Goal: Information Seeking & Learning: Learn about a topic

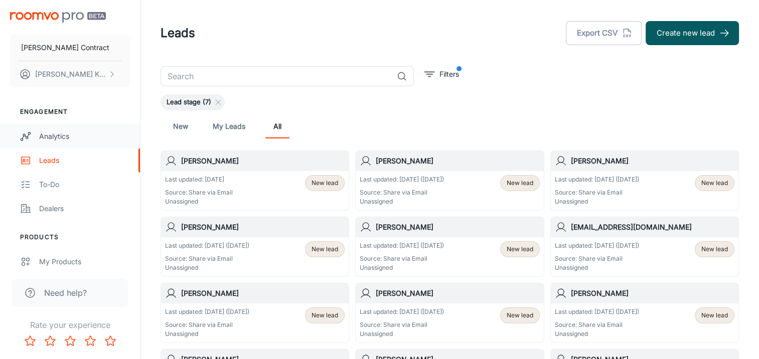
click at [54, 140] on div "Analytics" at bounding box center [84, 136] width 91 height 11
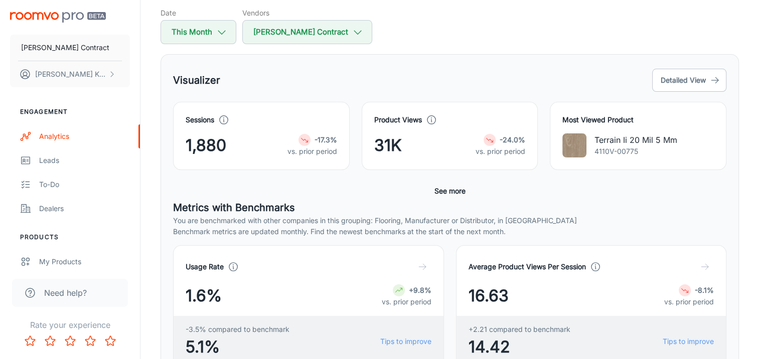
scroll to position [19, 0]
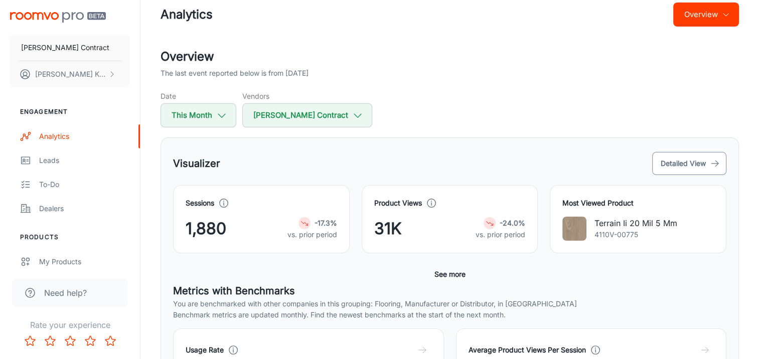
click at [688, 163] on button "Detailed View" at bounding box center [689, 163] width 74 height 23
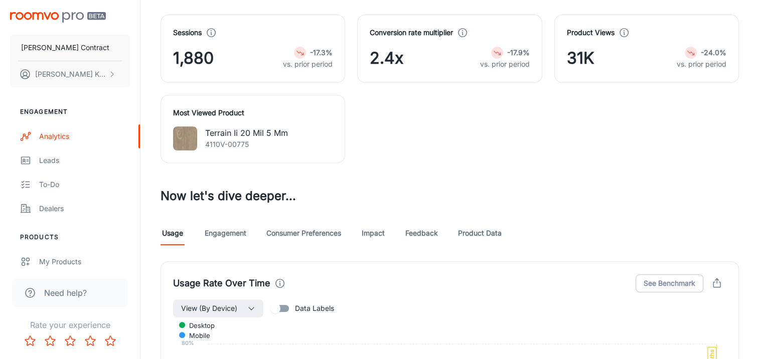
scroll to position [502, 0]
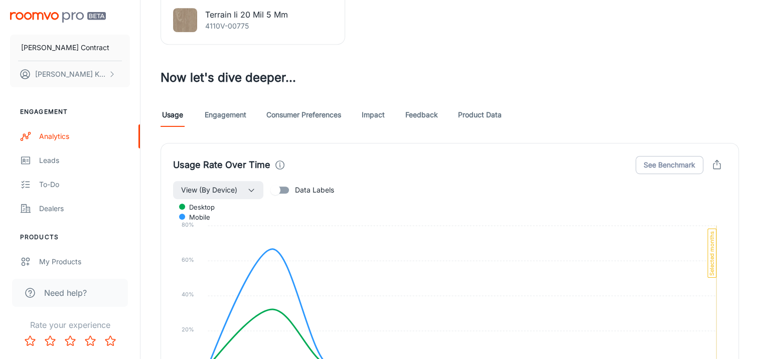
click at [238, 119] on link "Engagement" at bounding box center [226, 115] width 42 height 24
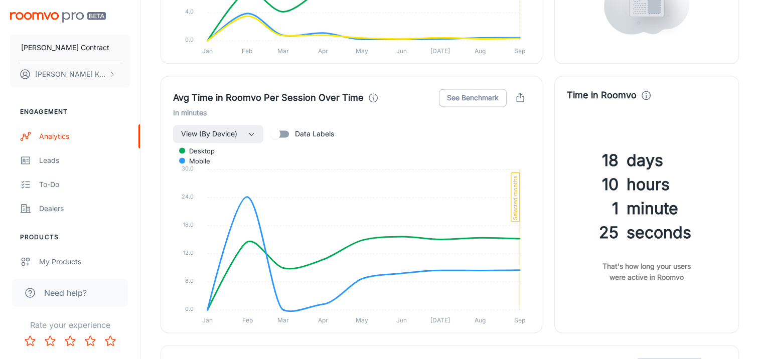
scroll to position [1355, 0]
click at [247, 134] on button "View (By Device)" at bounding box center [218, 134] width 90 height 18
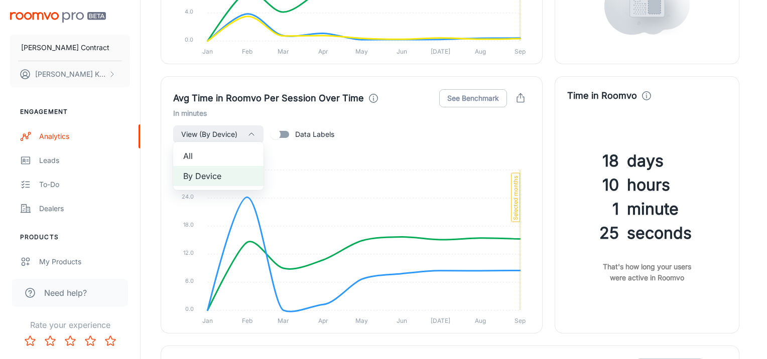
click at [377, 133] on div at bounding box center [383, 179] width 767 height 359
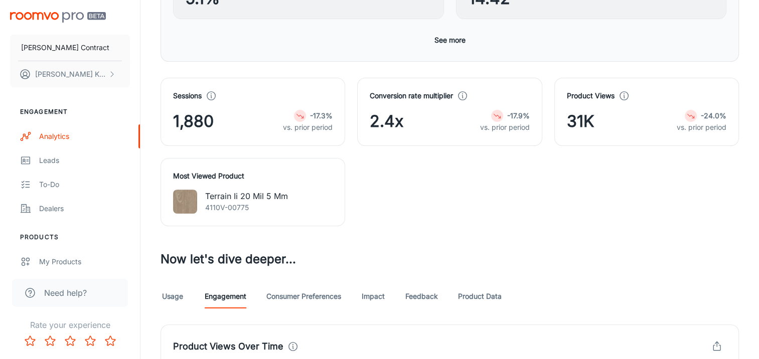
scroll to position [486, 0]
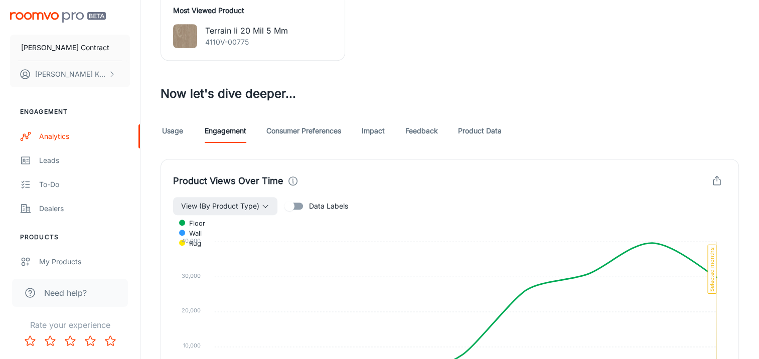
click at [311, 130] on link "Consumer Preferences" at bounding box center [303, 131] width 75 height 24
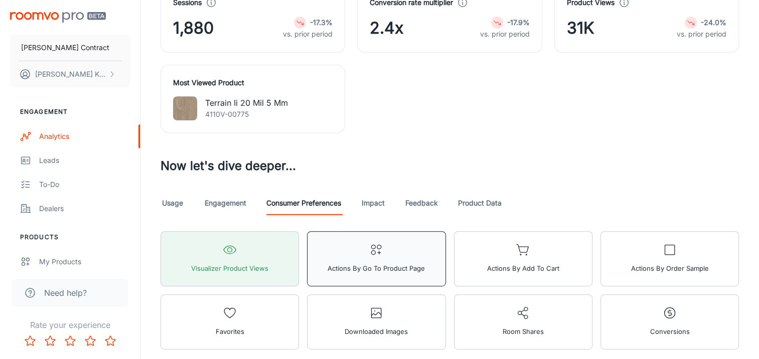
scroll to position [452, 0]
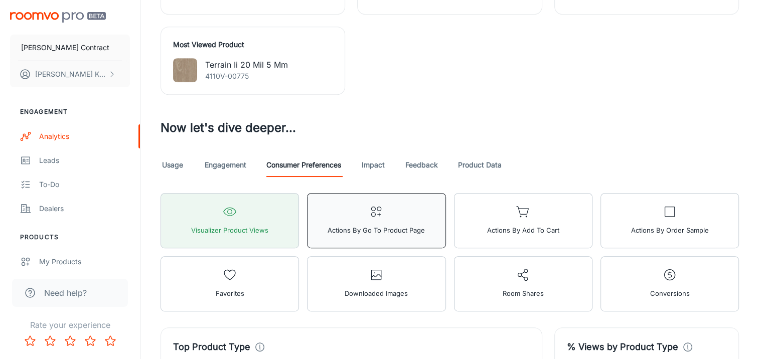
click at [373, 221] on button "Actions by Go To Product Page" at bounding box center [376, 220] width 139 height 55
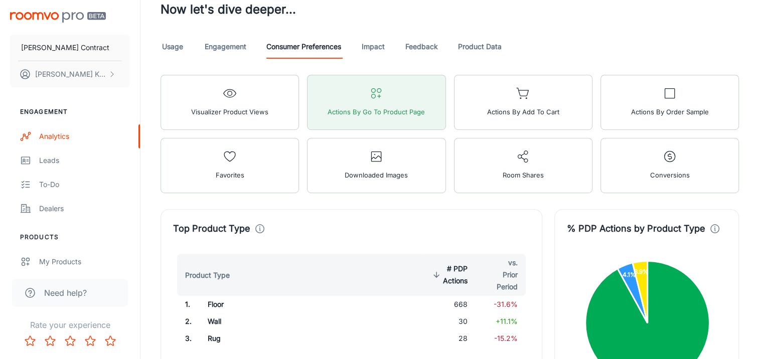
scroll to position [408, 0]
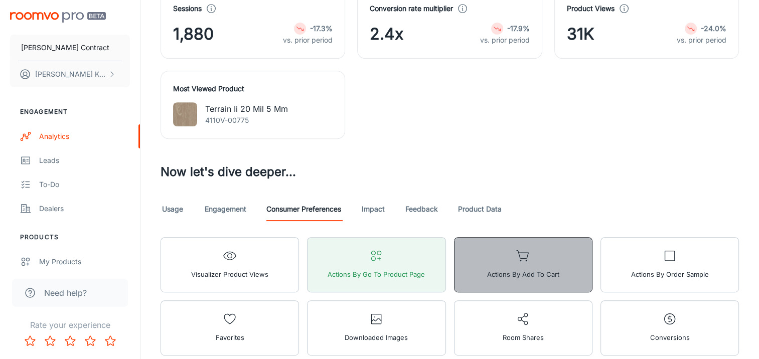
click at [527, 257] on icon "button" at bounding box center [523, 256] width 14 height 14
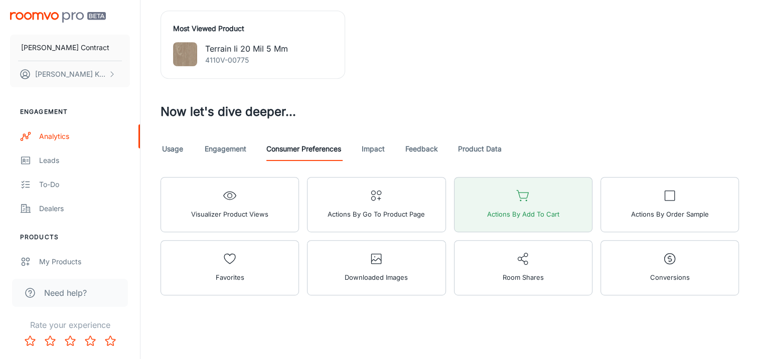
scroll to position [471, 0]
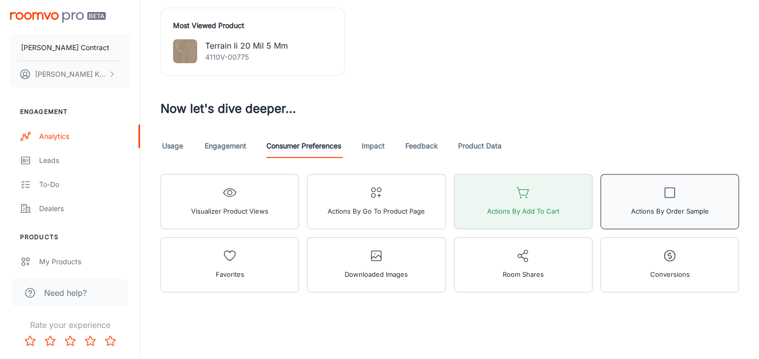
click at [628, 197] on button "Actions by Order Sample" at bounding box center [670, 201] width 139 height 55
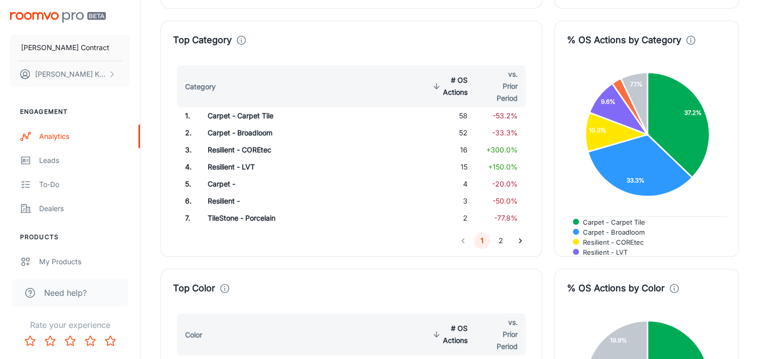
scroll to position [1023, 0]
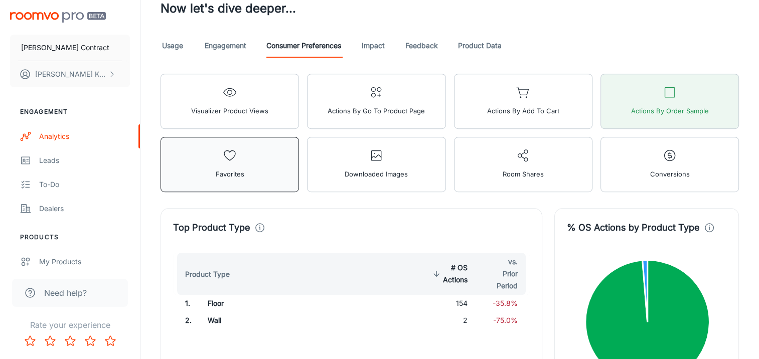
click at [291, 174] on button "Favorites" at bounding box center [230, 164] width 139 height 55
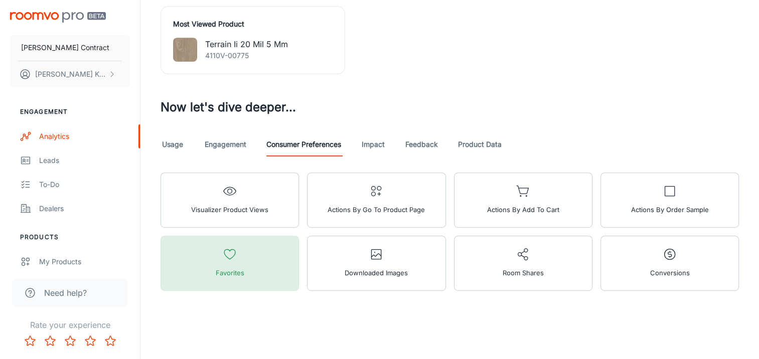
scroll to position [471, 0]
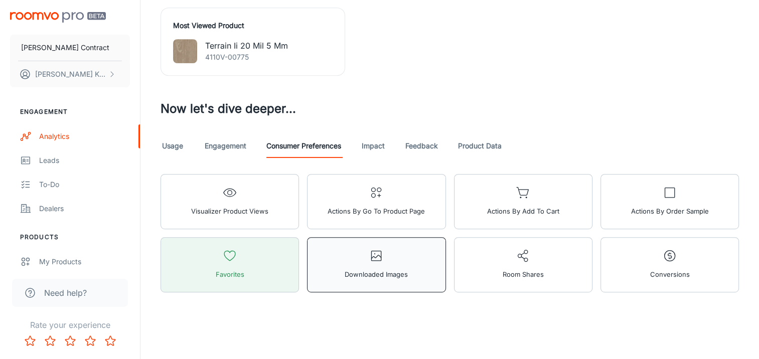
click at [417, 247] on button "Downloaded Images" at bounding box center [376, 264] width 139 height 55
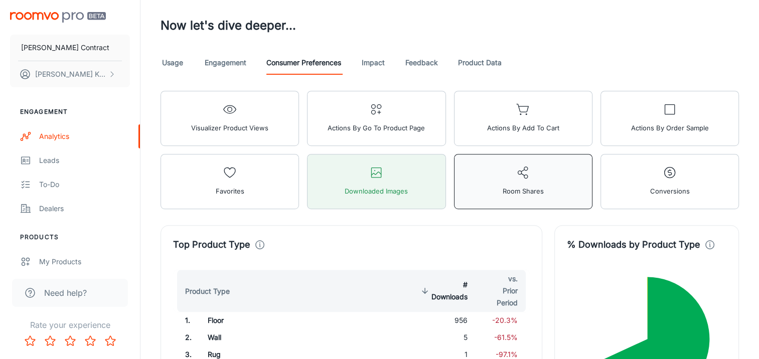
scroll to position [671, 0]
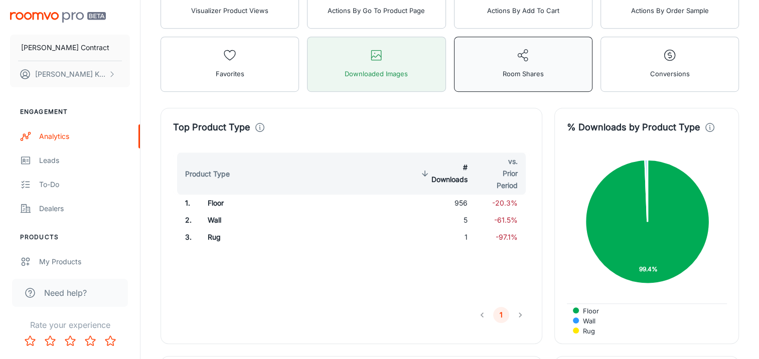
click at [513, 70] on span "Room Shares" at bounding box center [523, 73] width 41 height 13
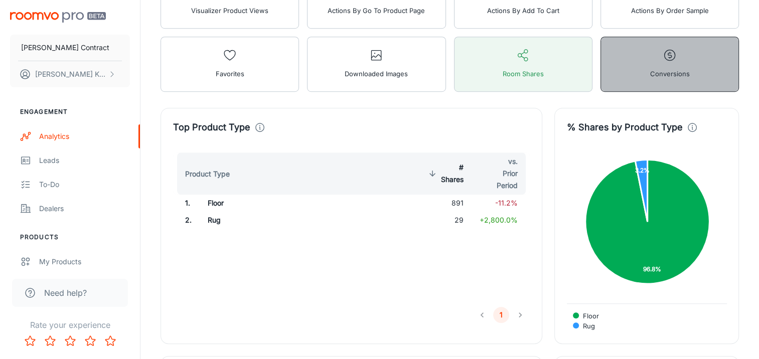
click at [638, 72] on button "Conversions" at bounding box center [670, 64] width 139 height 55
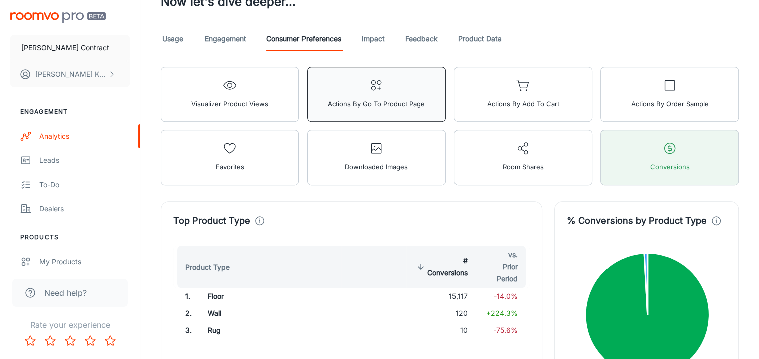
scroll to position [471, 0]
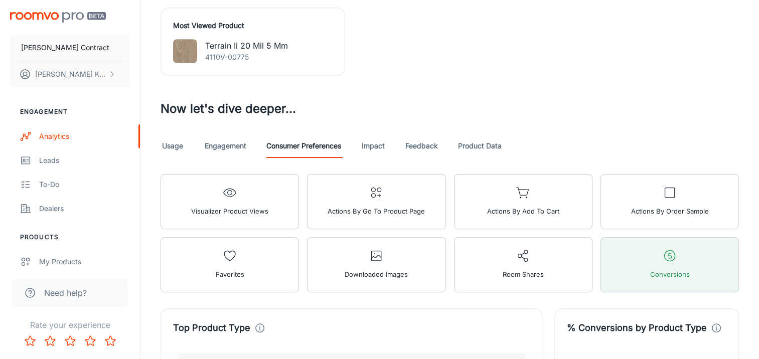
click at [385, 144] on link "Impact" at bounding box center [373, 146] width 24 height 24
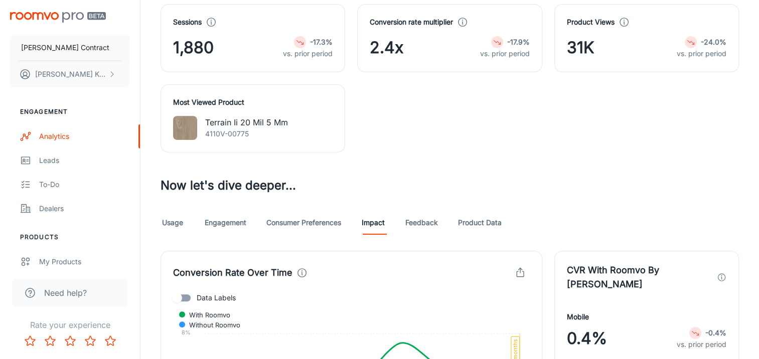
scroll to position [452, 0]
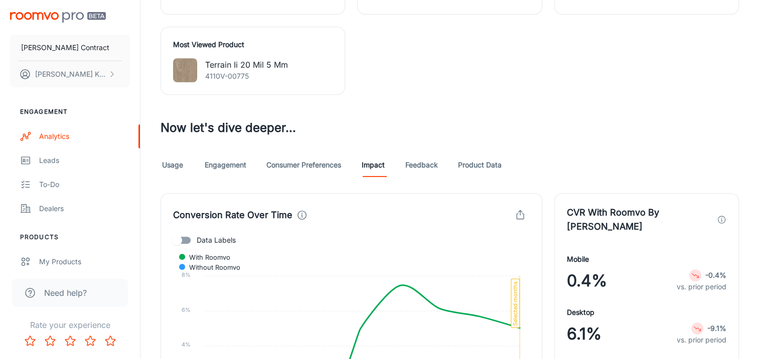
click at [413, 168] on link "Feedback" at bounding box center [422, 165] width 33 height 24
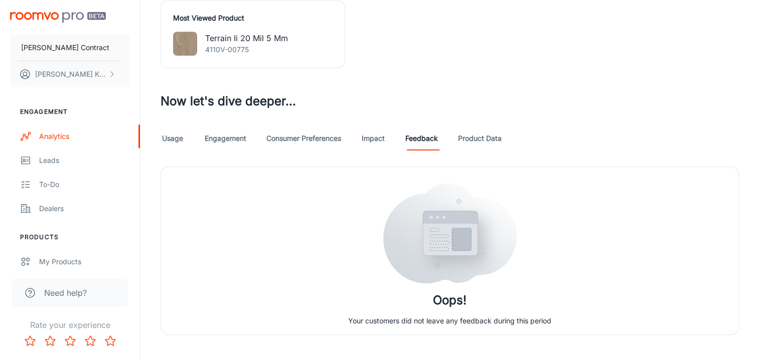
scroll to position [493, 0]
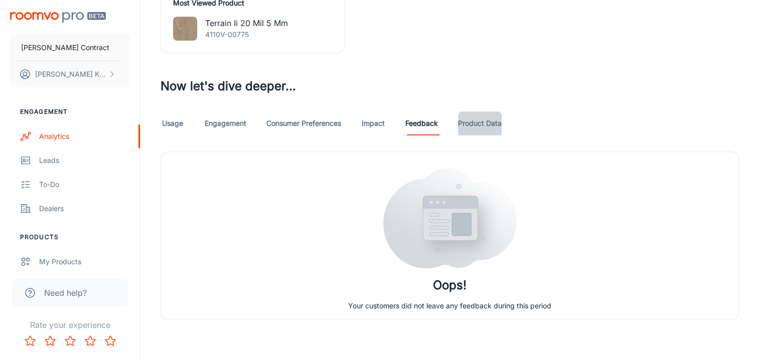
click at [470, 126] on link "Product Data" at bounding box center [480, 123] width 44 height 24
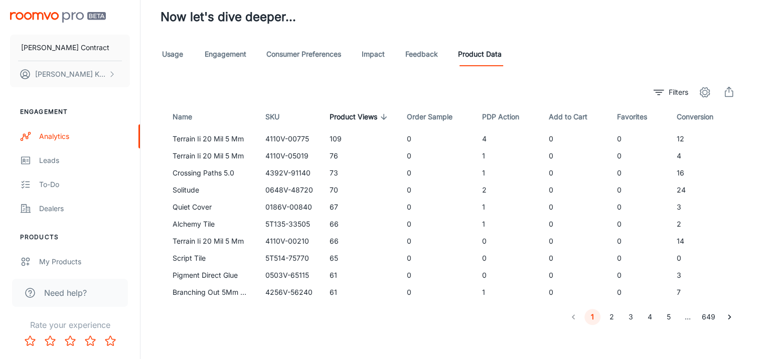
scroll to position [568, 0]
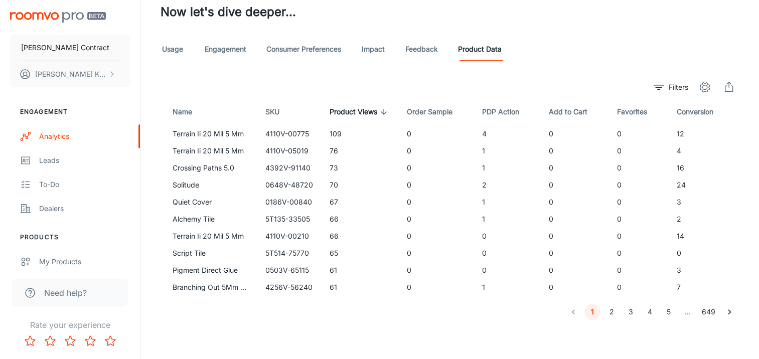
click at [288, 52] on link "Consumer Preferences" at bounding box center [303, 49] width 75 height 24
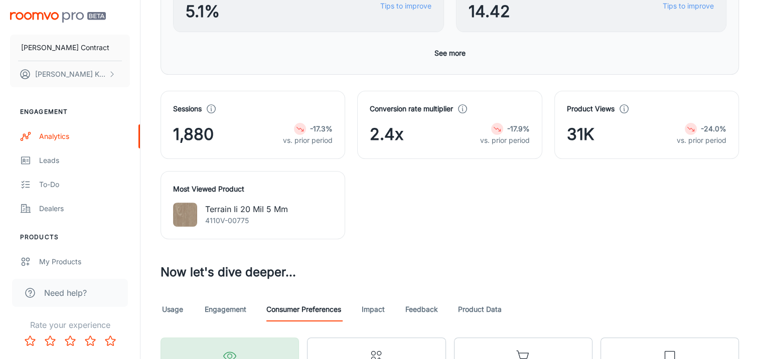
scroll to position [452, 0]
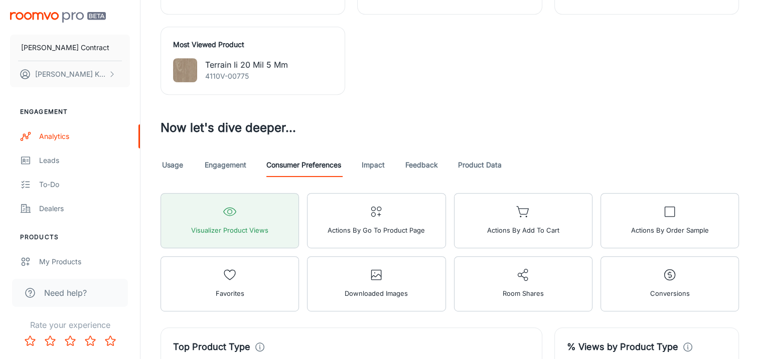
click at [223, 170] on link "Engagement" at bounding box center [226, 165] width 42 height 24
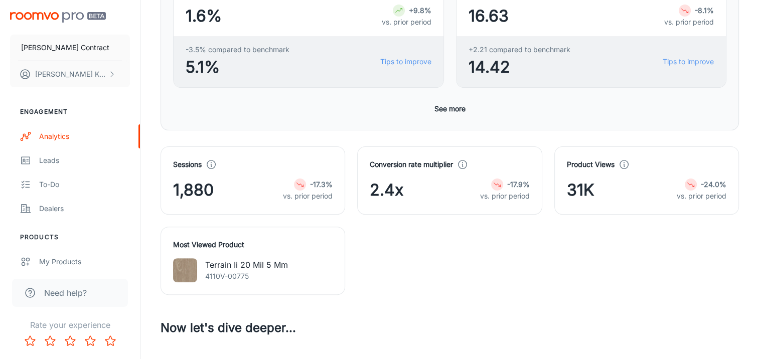
scroll to position [502, 0]
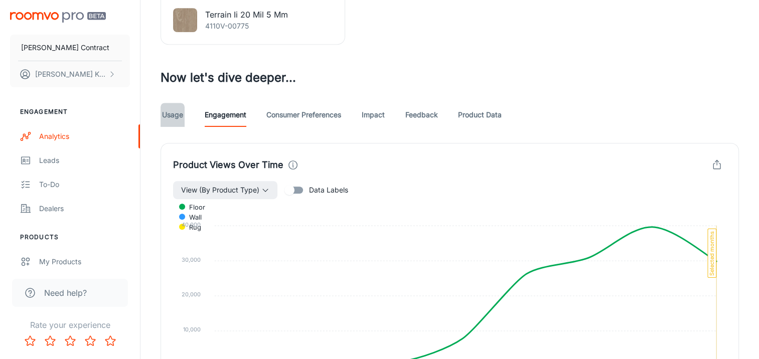
click at [174, 116] on link "Usage" at bounding box center [173, 115] width 24 height 24
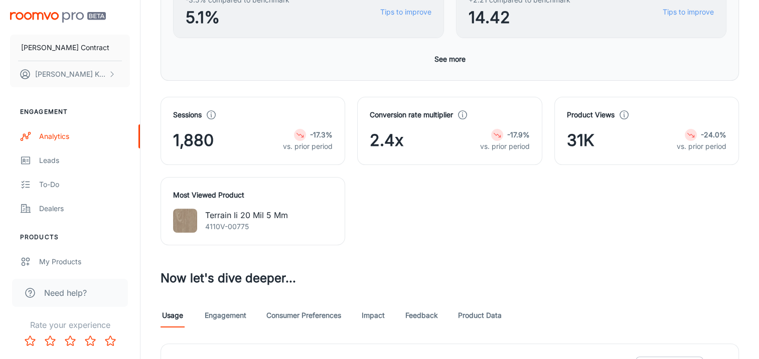
scroll to position [502, 0]
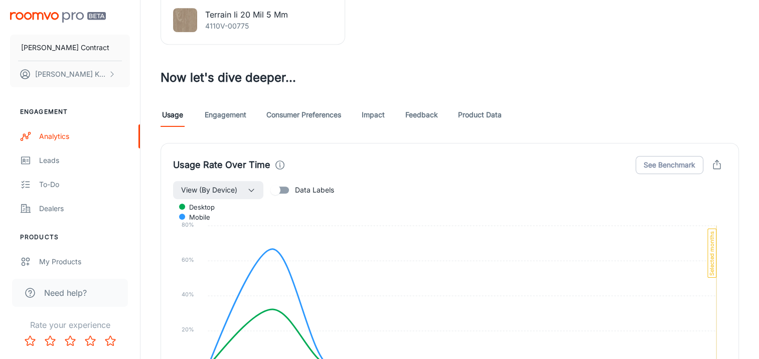
click at [243, 113] on link "Engagement" at bounding box center [226, 115] width 42 height 24
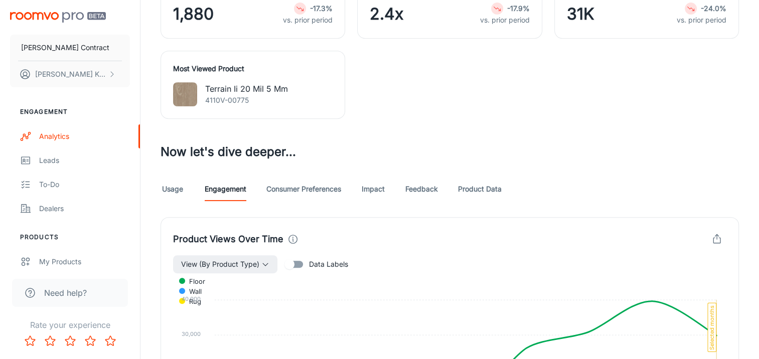
scroll to position [452, 0]
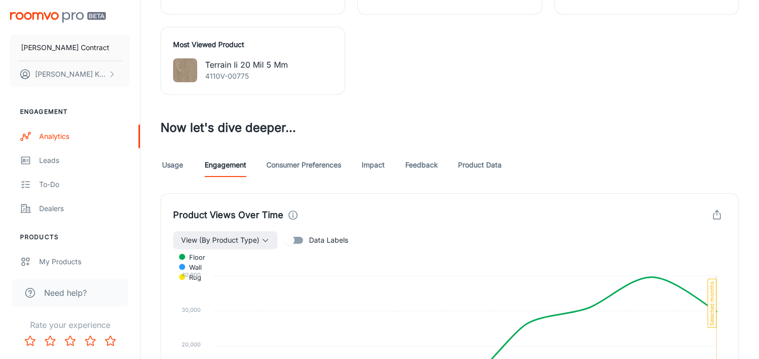
click at [323, 159] on link "Consumer Preferences" at bounding box center [303, 165] width 75 height 24
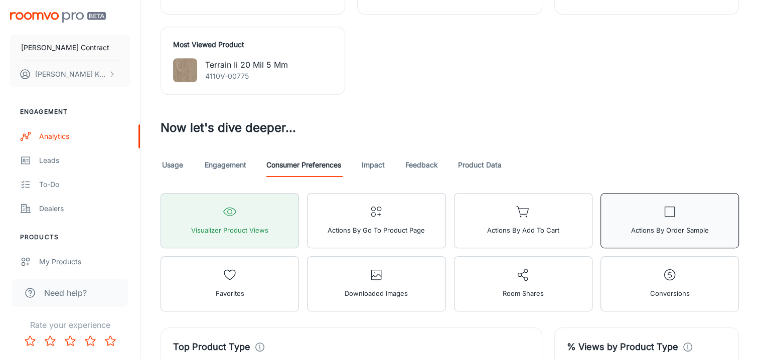
scroll to position [552, 0]
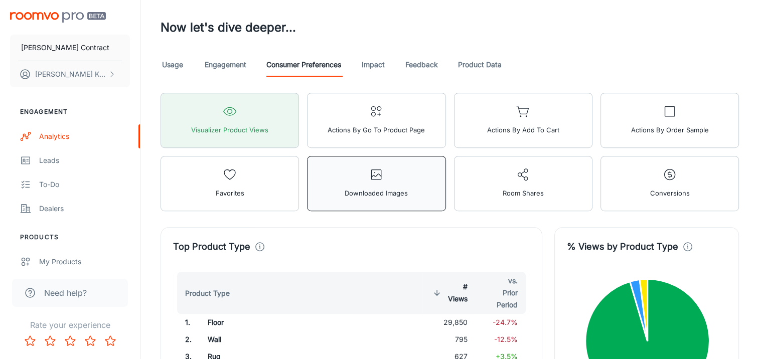
click at [379, 187] on span "Downloaded Images" at bounding box center [376, 193] width 63 height 13
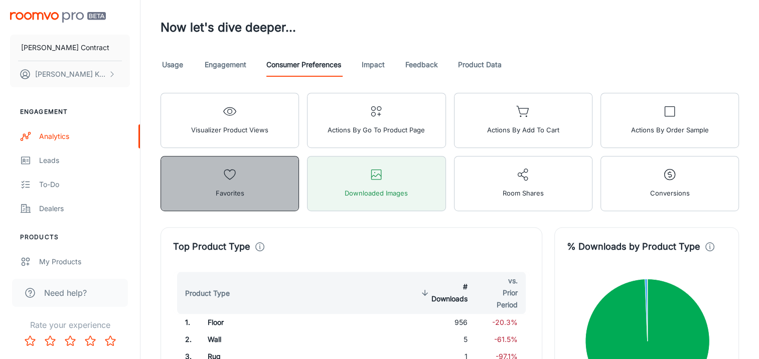
click at [250, 183] on button "Favorites" at bounding box center [230, 183] width 139 height 55
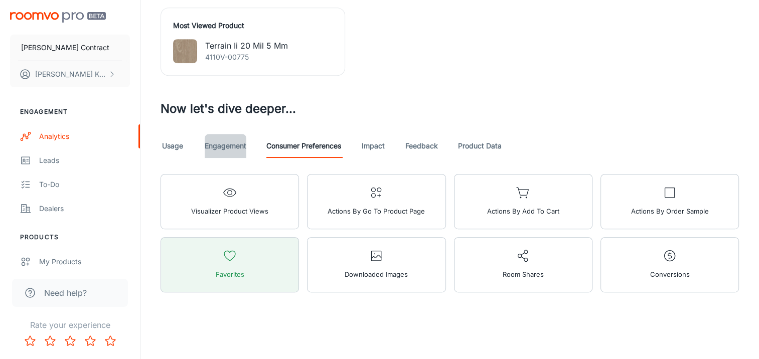
click at [222, 147] on link "Engagement" at bounding box center [226, 146] width 42 height 24
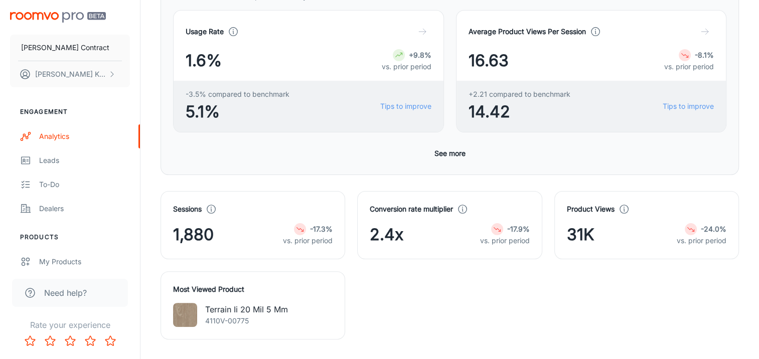
scroll to position [151, 0]
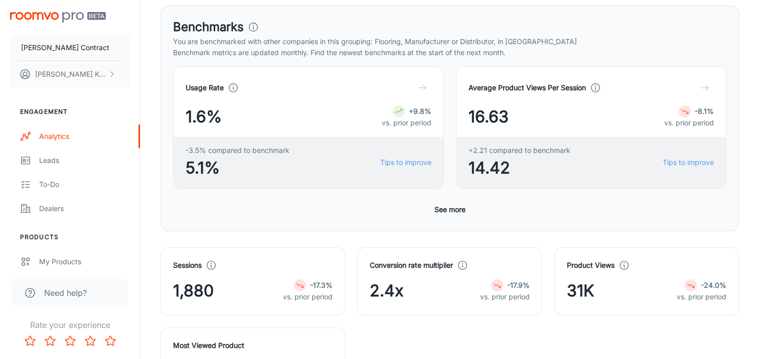
click at [424, 88] on icon "button" at bounding box center [423, 88] width 10 height 10
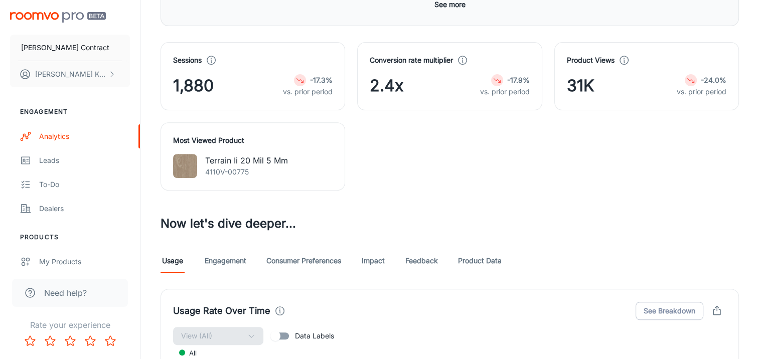
scroll to position [452, 0]
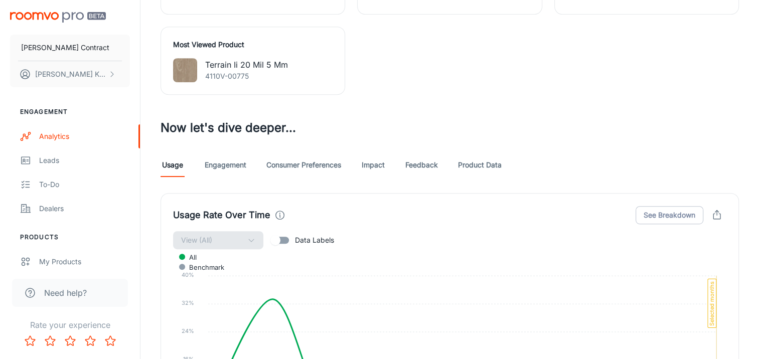
click at [303, 165] on link "Consumer Preferences" at bounding box center [303, 165] width 75 height 24
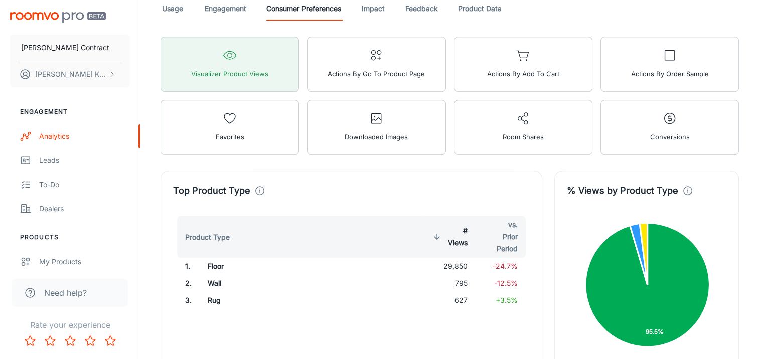
scroll to position [408, 0]
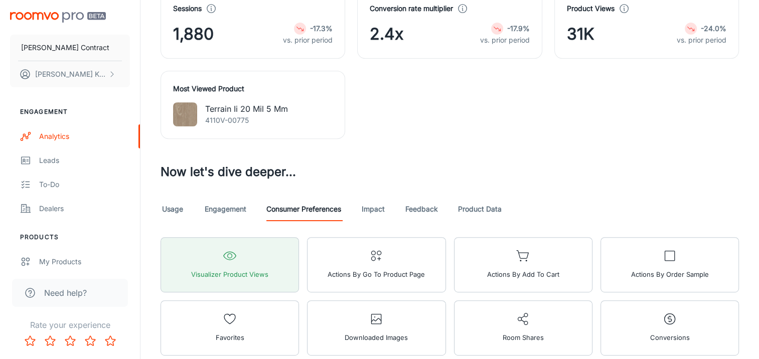
click at [215, 209] on link "Engagement" at bounding box center [226, 209] width 42 height 24
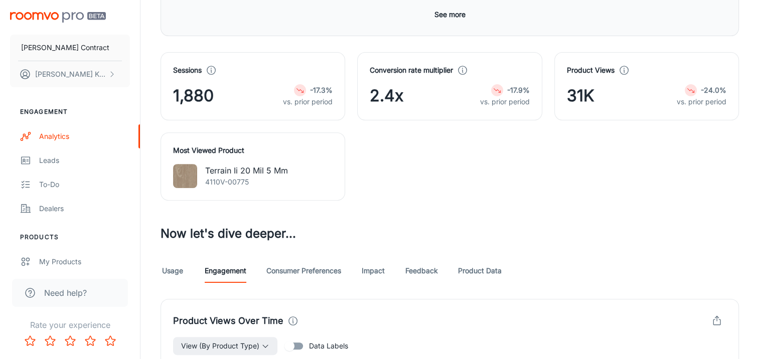
scroll to position [385, 0]
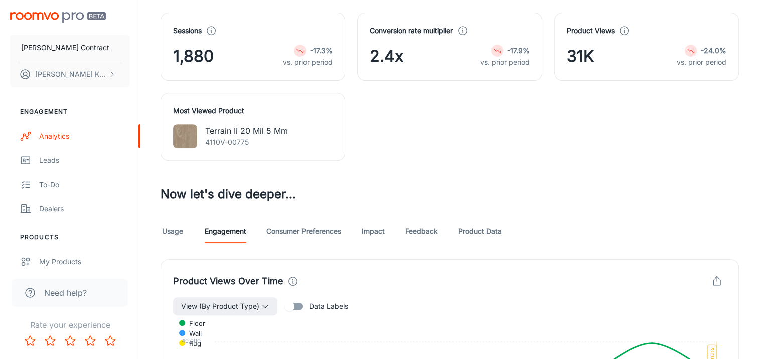
click at [310, 241] on link "Consumer Preferences" at bounding box center [303, 231] width 75 height 24
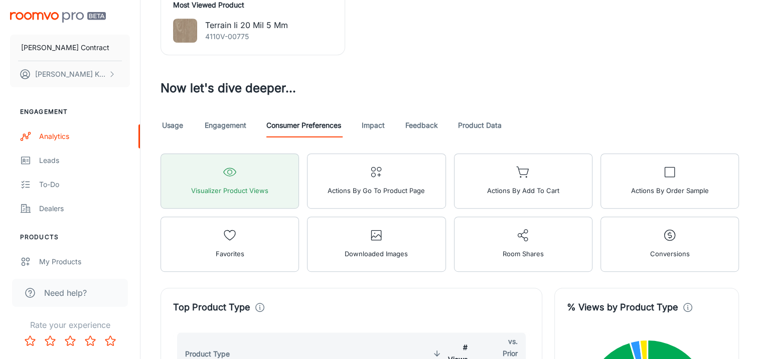
scroll to position [401, 0]
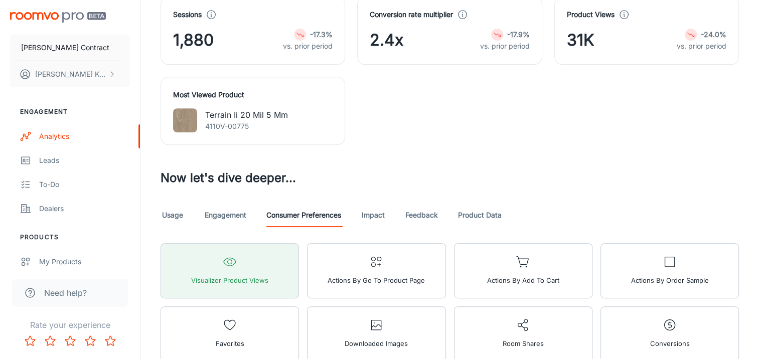
click at [371, 211] on link "Impact" at bounding box center [373, 215] width 24 height 24
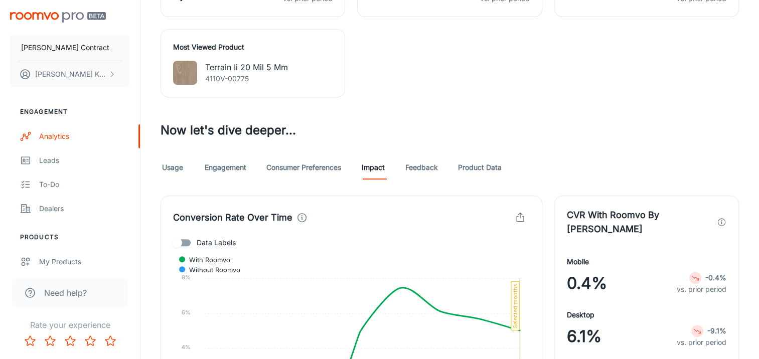
scroll to position [452, 0]
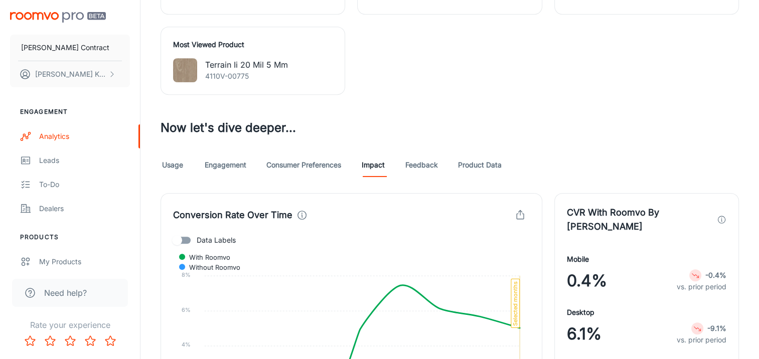
click at [225, 161] on link "Engagement" at bounding box center [226, 165] width 42 height 24
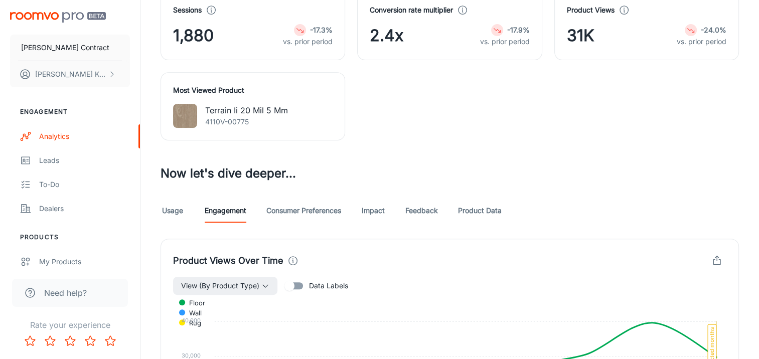
scroll to position [440, 0]
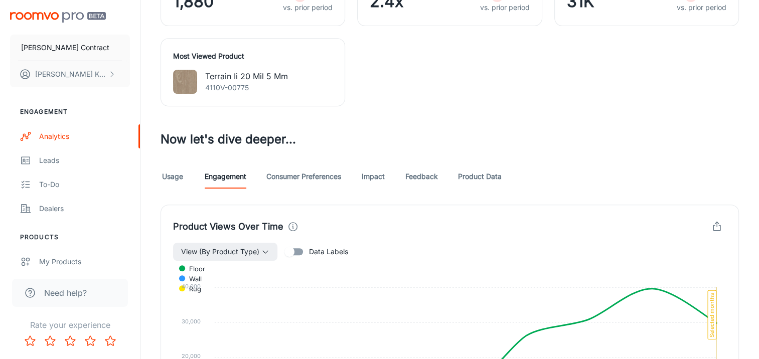
click at [409, 181] on link "Feedback" at bounding box center [422, 177] width 33 height 24
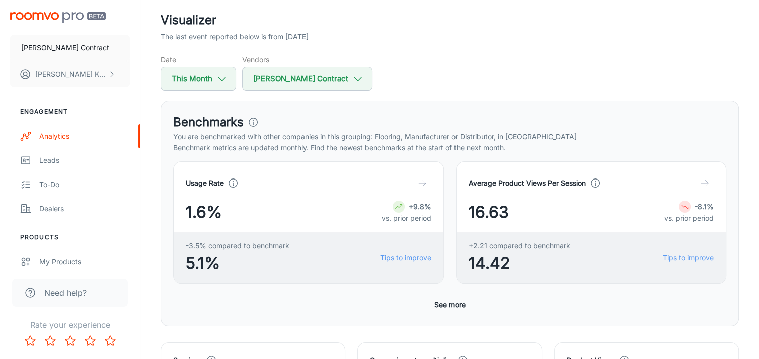
scroll to position [55, 0]
click at [217, 73] on button "This Month" at bounding box center [199, 79] width 76 height 24
select select "8"
select select "2025"
select select "8"
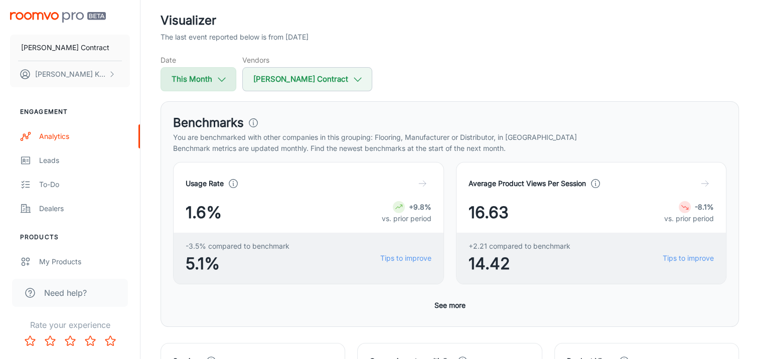
select select "2025"
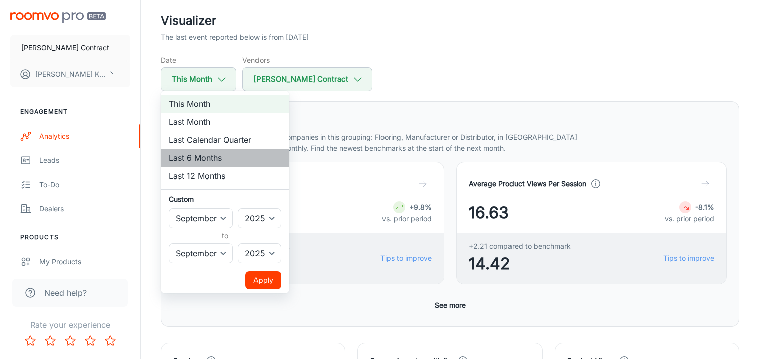
click at [209, 156] on li "Last 6 Months" at bounding box center [225, 158] width 128 height 18
select select "2"
select select "7"
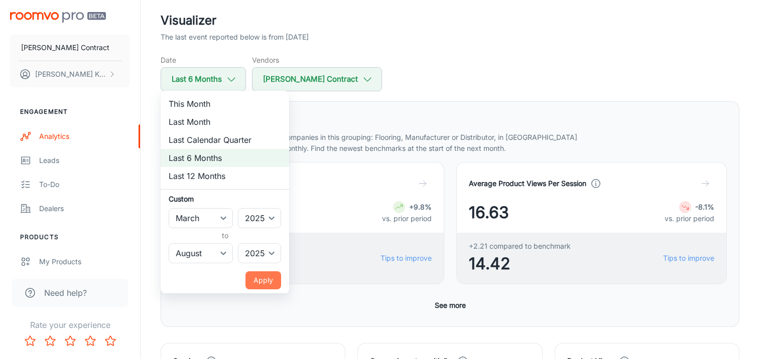
click at [253, 283] on button "Apply" at bounding box center [263, 281] width 36 height 18
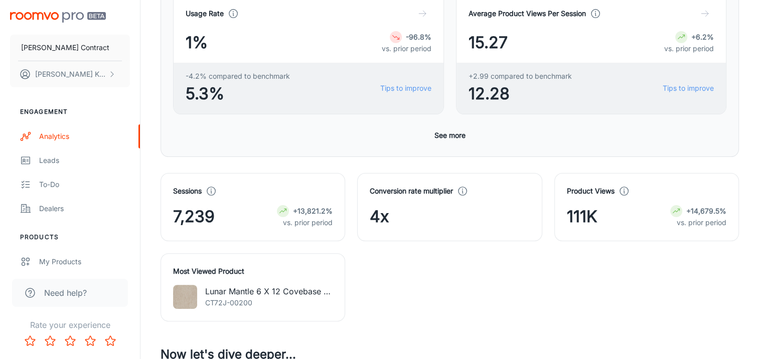
scroll to position [401, 0]
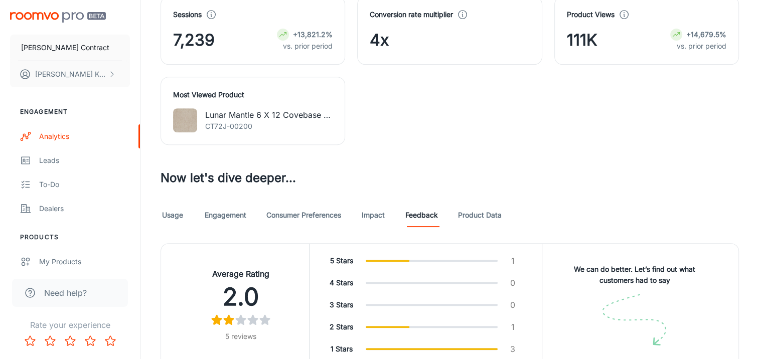
click at [237, 213] on link "Engagement" at bounding box center [226, 215] width 42 height 24
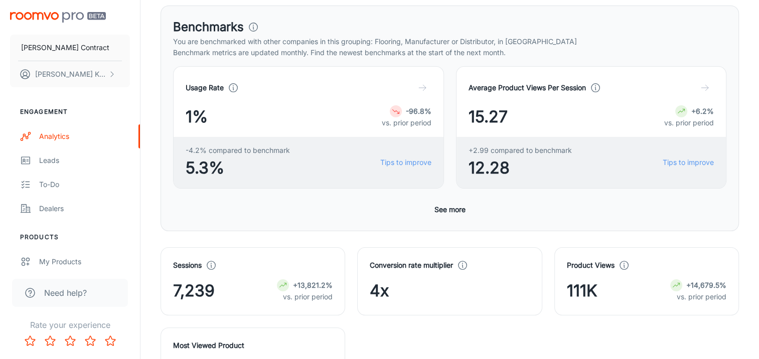
scroll to position [401, 0]
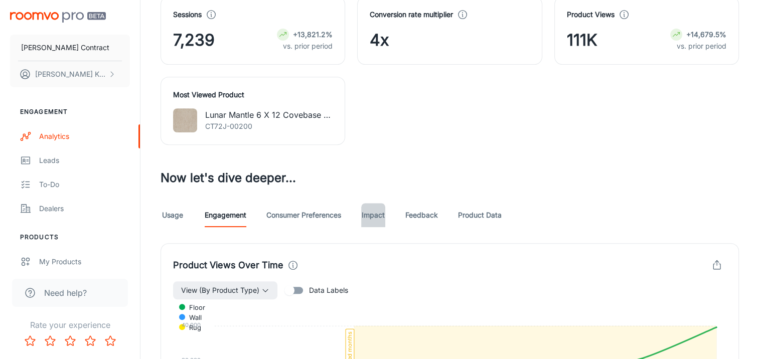
click at [368, 219] on link "Impact" at bounding box center [373, 215] width 24 height 24
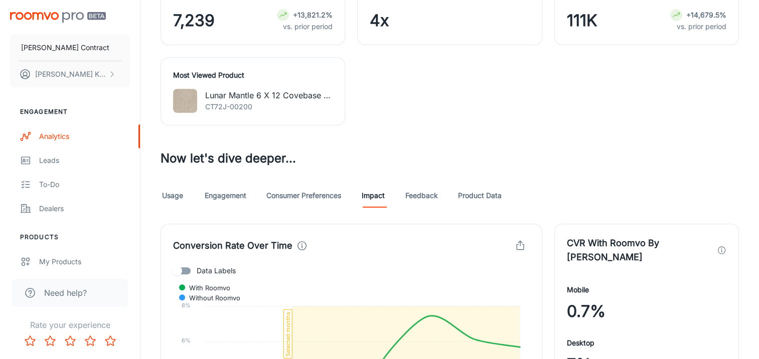
scroll to position [301, 0]
